Goal: Information Seeking & Learning: Learn about a topic

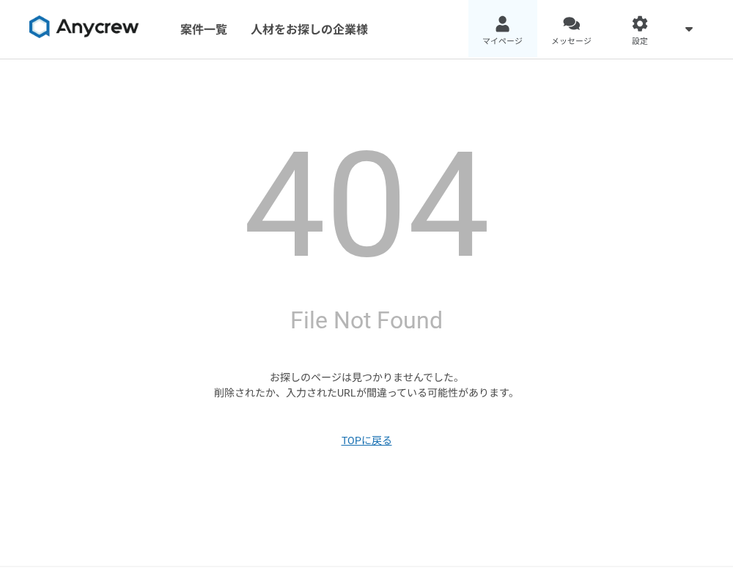
click at [501, 34] on link "マイページ" at bounding box center [502, 29] width 69 height 59
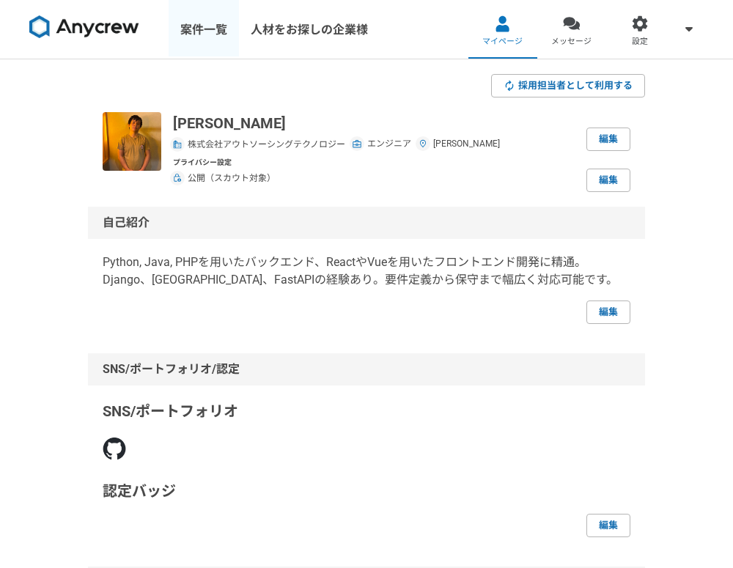
click at [207, 18] on link "案件一覧" at bounding box center [204, 29] width 70 height 59
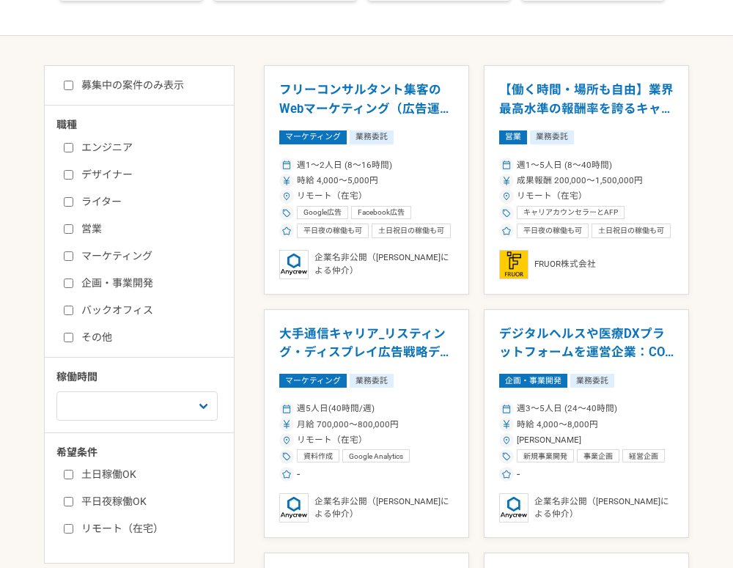
scroll to position [206, 0]
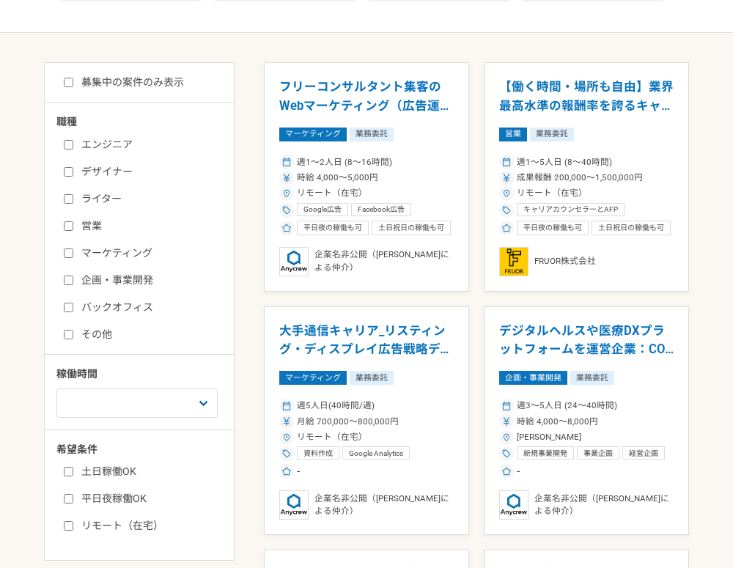
click at [125, 138] on label "エンジニア" at bounding box center [148, 144] width 169 height 15
click at [73, 140] on input "エンジニア" at bounding box center [69, 145] width 10 height 10
checkbox input "true"
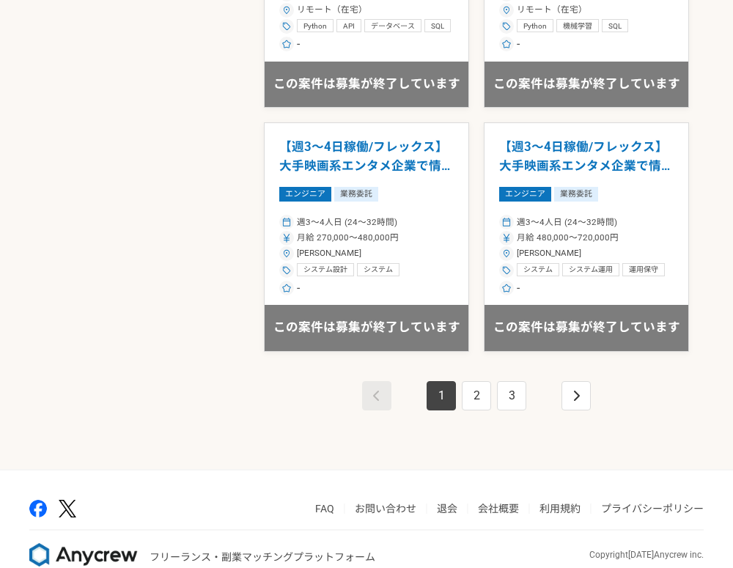
scroll to position [2368, 0]
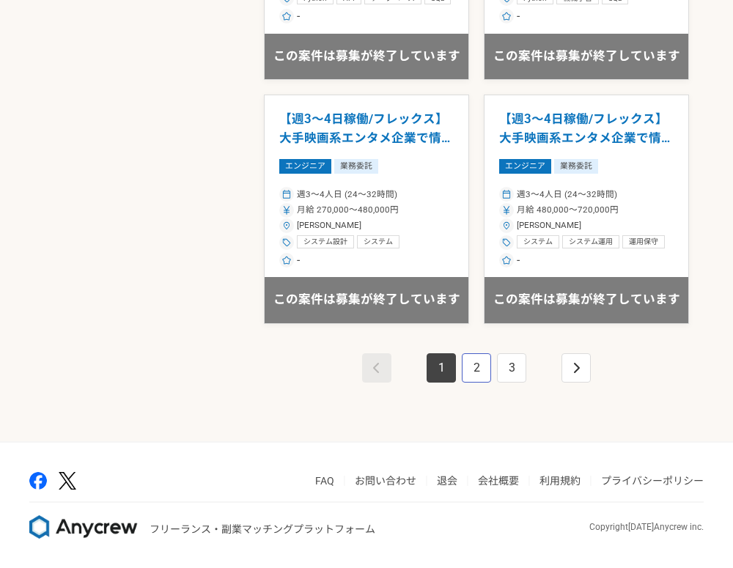
click at [464, 371] on link "2" at bounding box center [476, 367] width 29 height 29
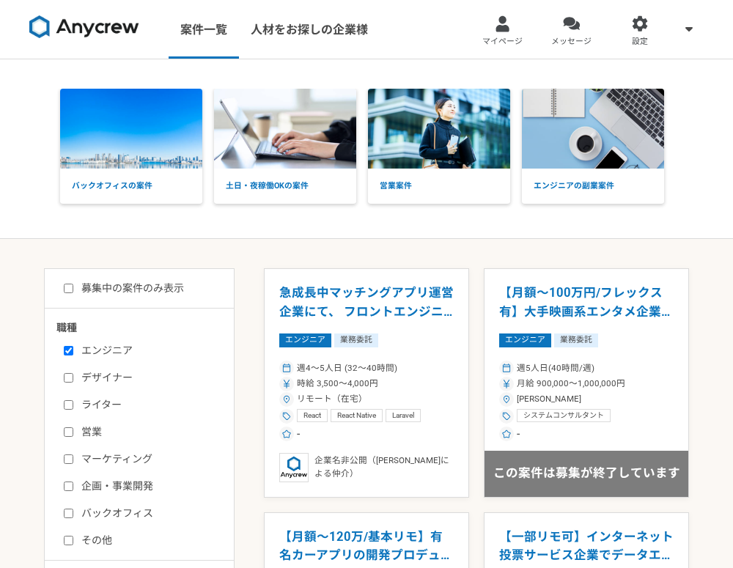
click at [148, 297] on div "募集中の案件のみ表示 職種 エンジニア デザイナー ライター 営業 マーケティング 企画・事業開発 バックオフィス その他 稼働時間 週1人日（8時間）以下 …" at bounding box center [139, 517] width 191 height 498
click at [155, 293] on label "募集中の案件のみ表示" at bounding box center [124, 288] width 120 height 15
click at [73, 293] on input "募集中の案件のみ表示" at bounding box center [69, 289] width 10 height 10
checkbox input "true"
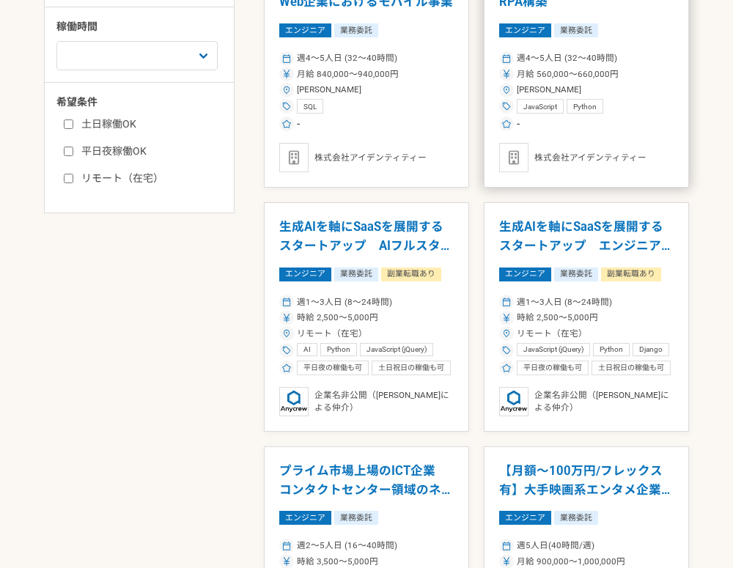
scroll to position [556, 0]
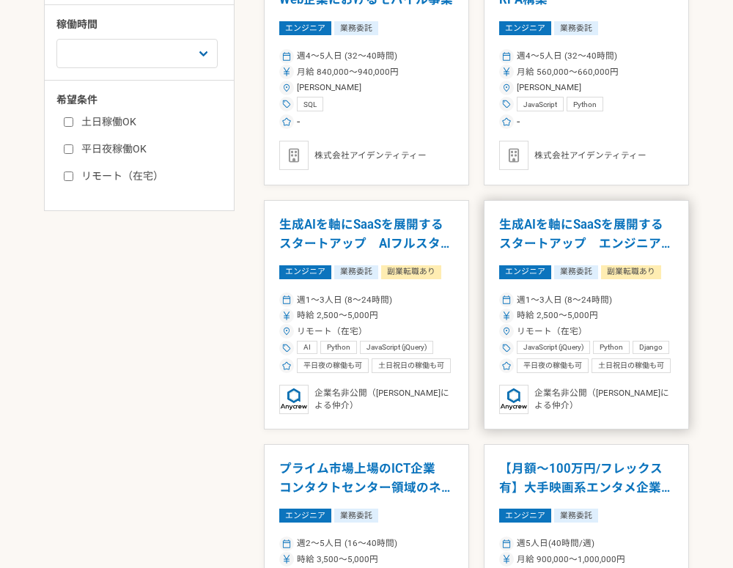
click at [575, 238] on h1 "生成AIを軸にSaaSを展開するスタートアップ　エンジニア（Django）" at bounding box center [586, 234] width 174 height 37
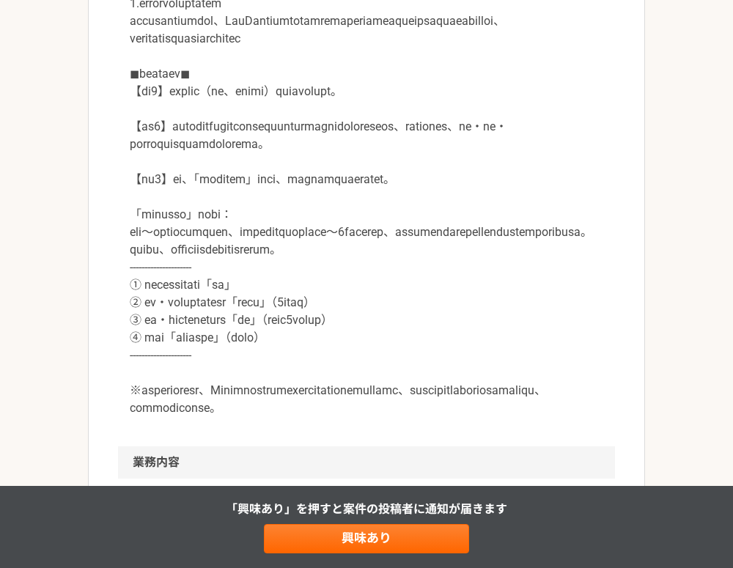
scroll to position [708, 0]
